Goal: Task Accomplishment & Management: Manage account settings

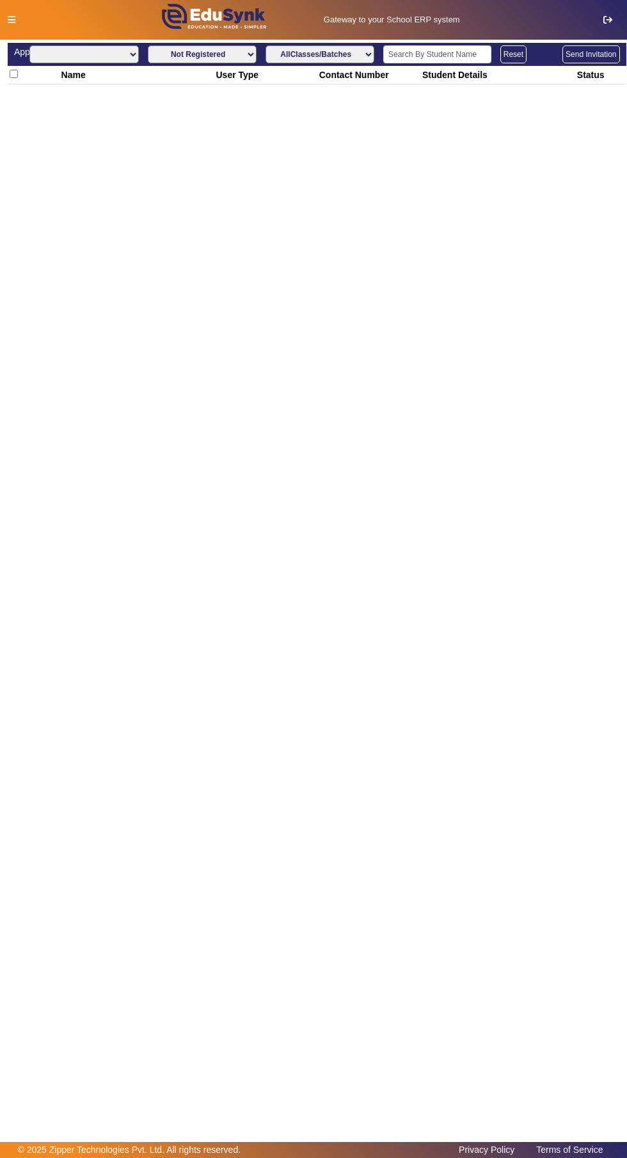
select select
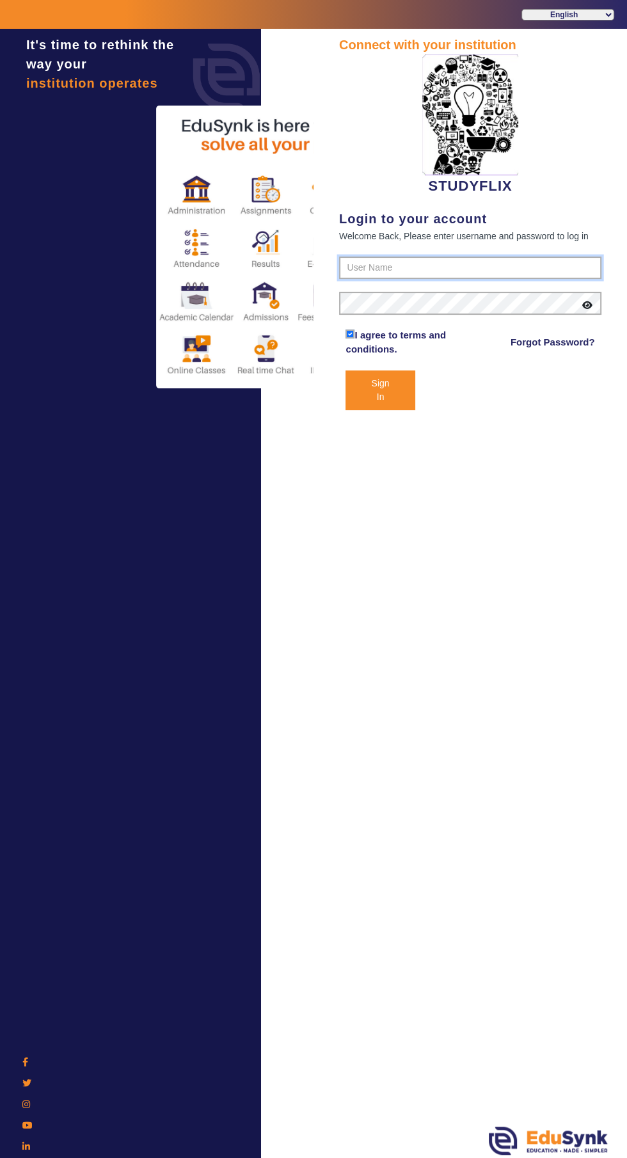
click at [358, 263] on input "text" at bounding box center [470, 268] width 262 height 23
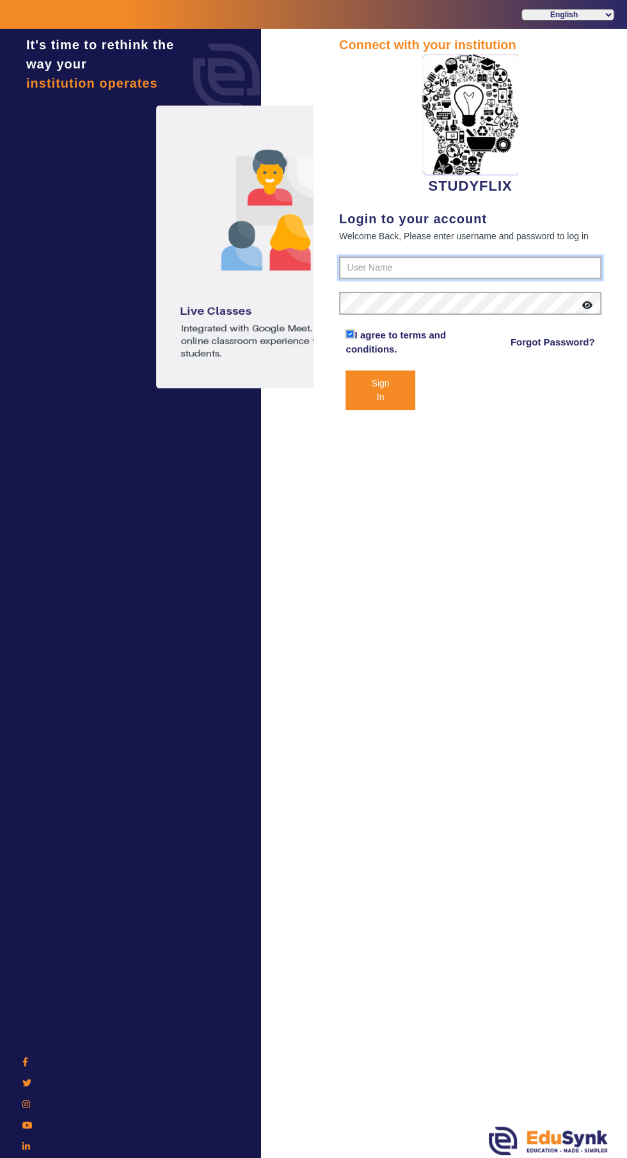
type input "6354922771"
click at [345, 370] on button "Sign In" at bounding box center [379, 390] width 69 height 40
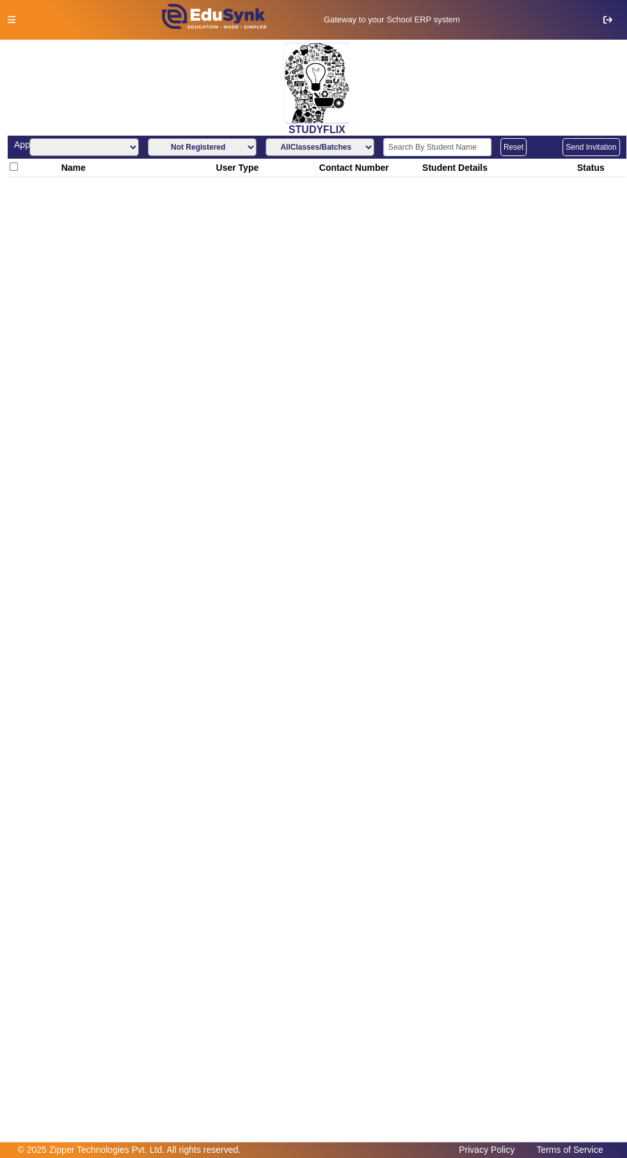
select select "All"
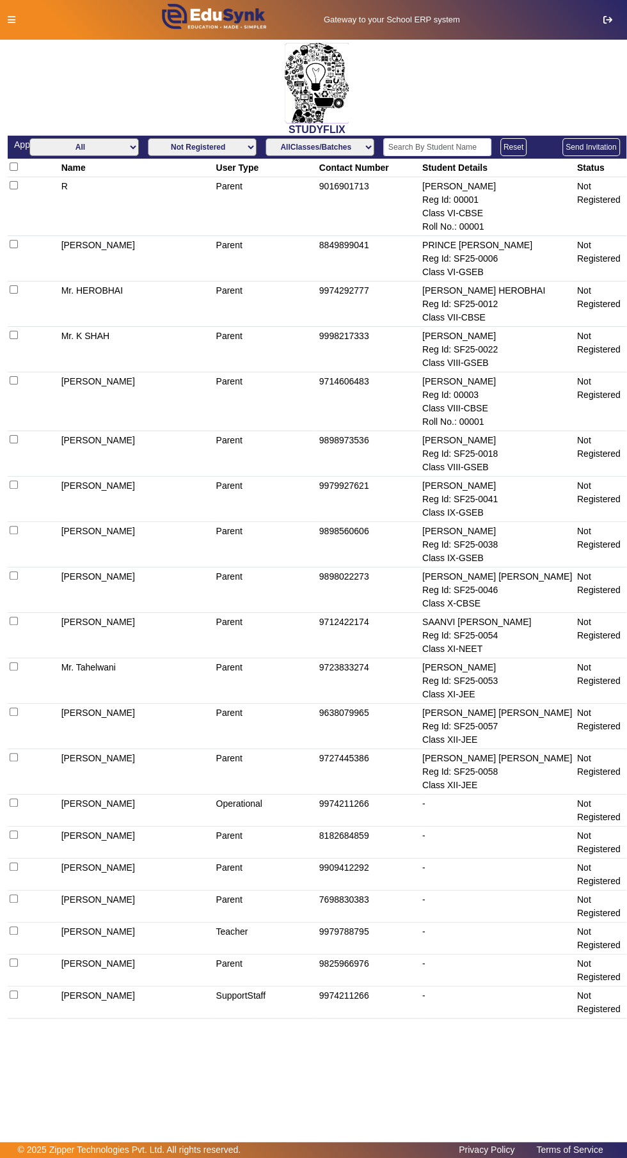
click at [11, 19] on icon at bounding box center [12, 19] width 8 height 9
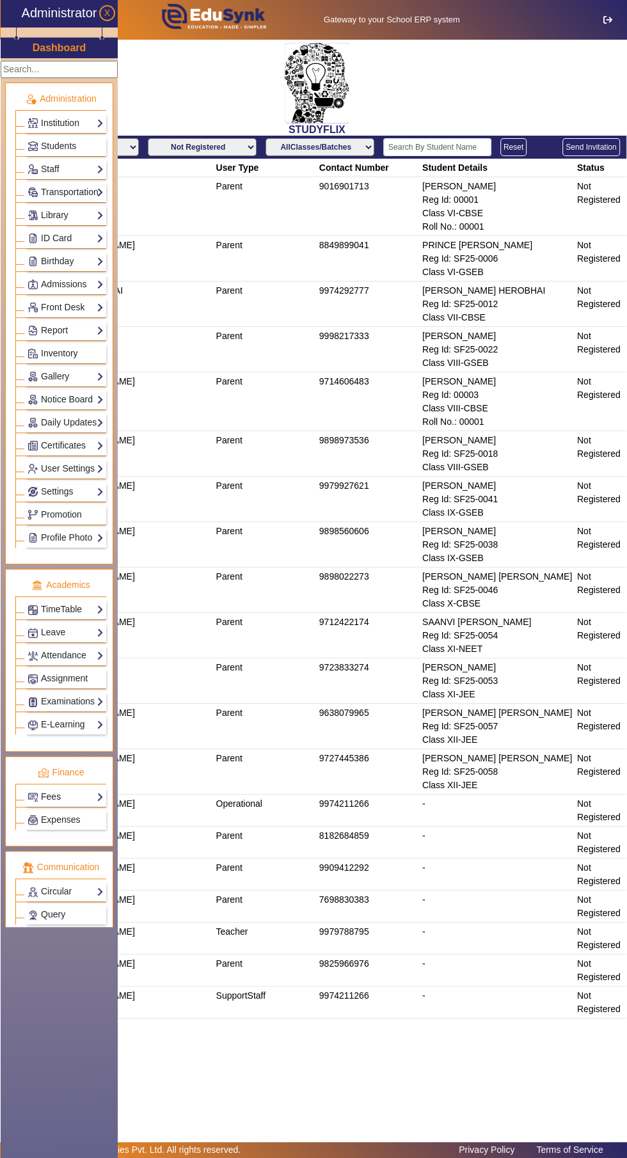
click at [51, 118] on link "Institution" at bounding box center [66, 123] width 76 height 15
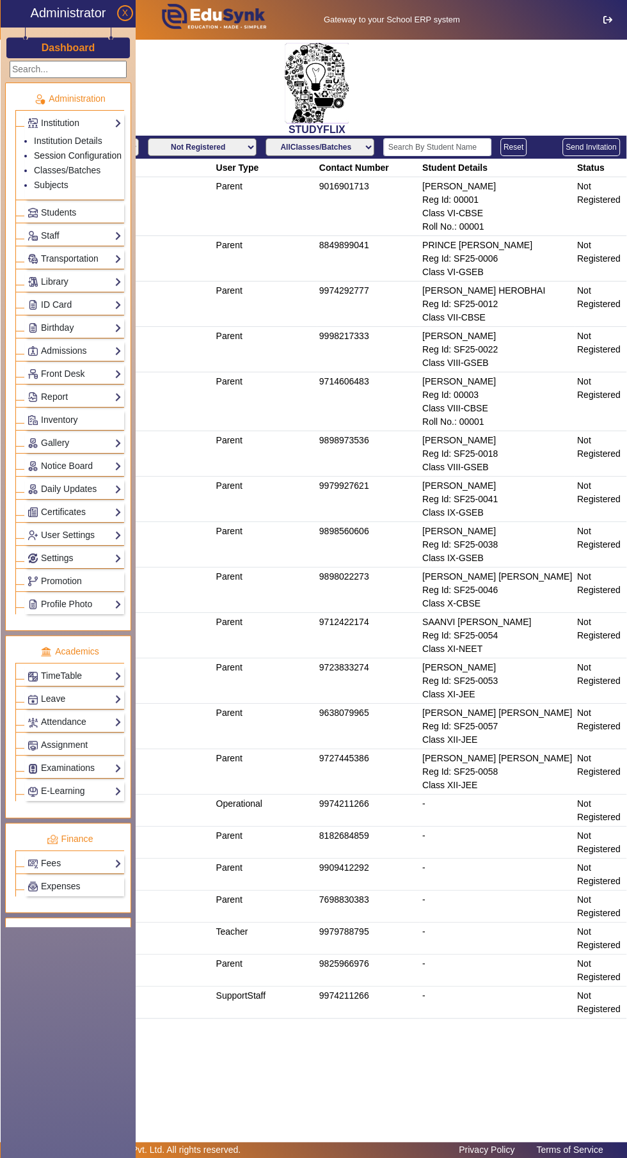
click at [45, 150] on link "Session Configuration" at bounding box center [78, 155] width 88 height 10
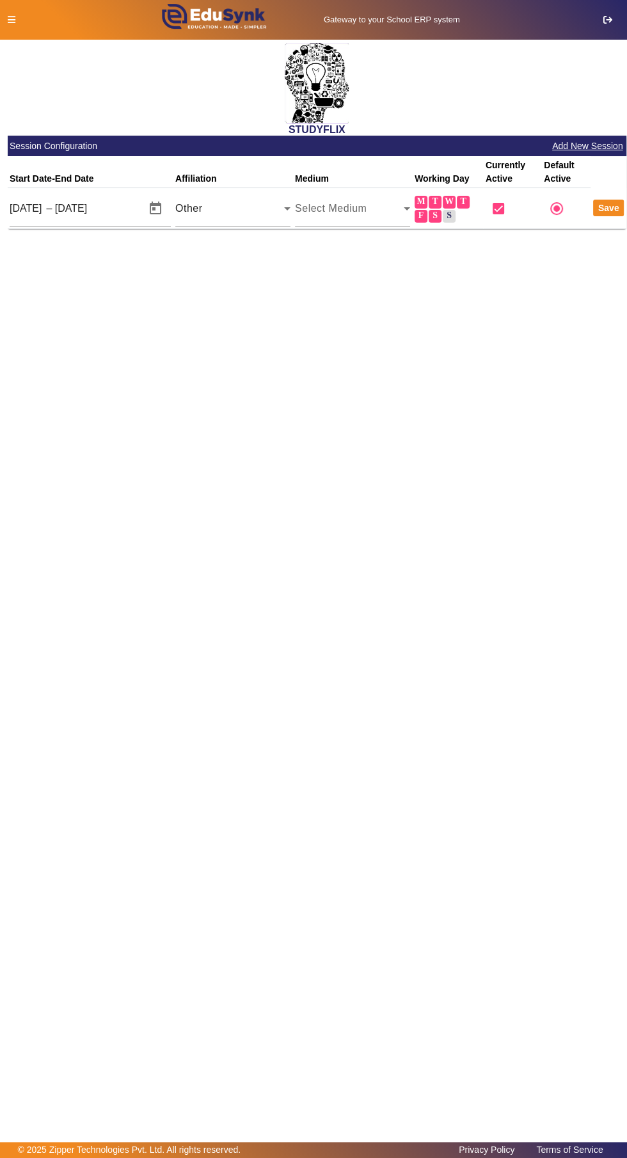
click at [201, 207] on div "Other" at bounding box center [229, 208] width 109 height 15
